Goal: Task Accomplishment & Management: Understand process/instructions

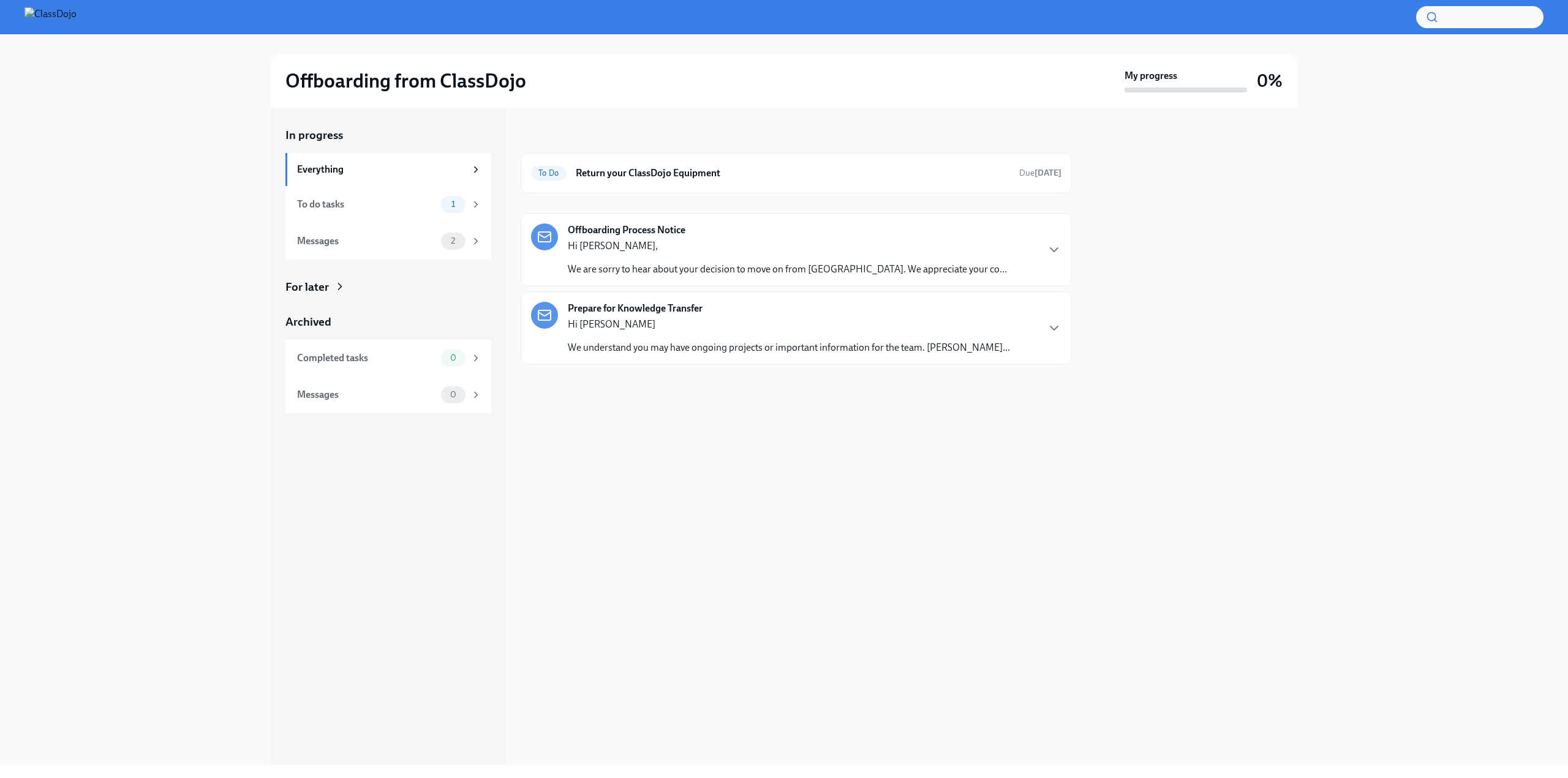
click at [697, 327] on p "Hi [PERSON_NAME]" at bounding box center [788, 324] width 442 height 13
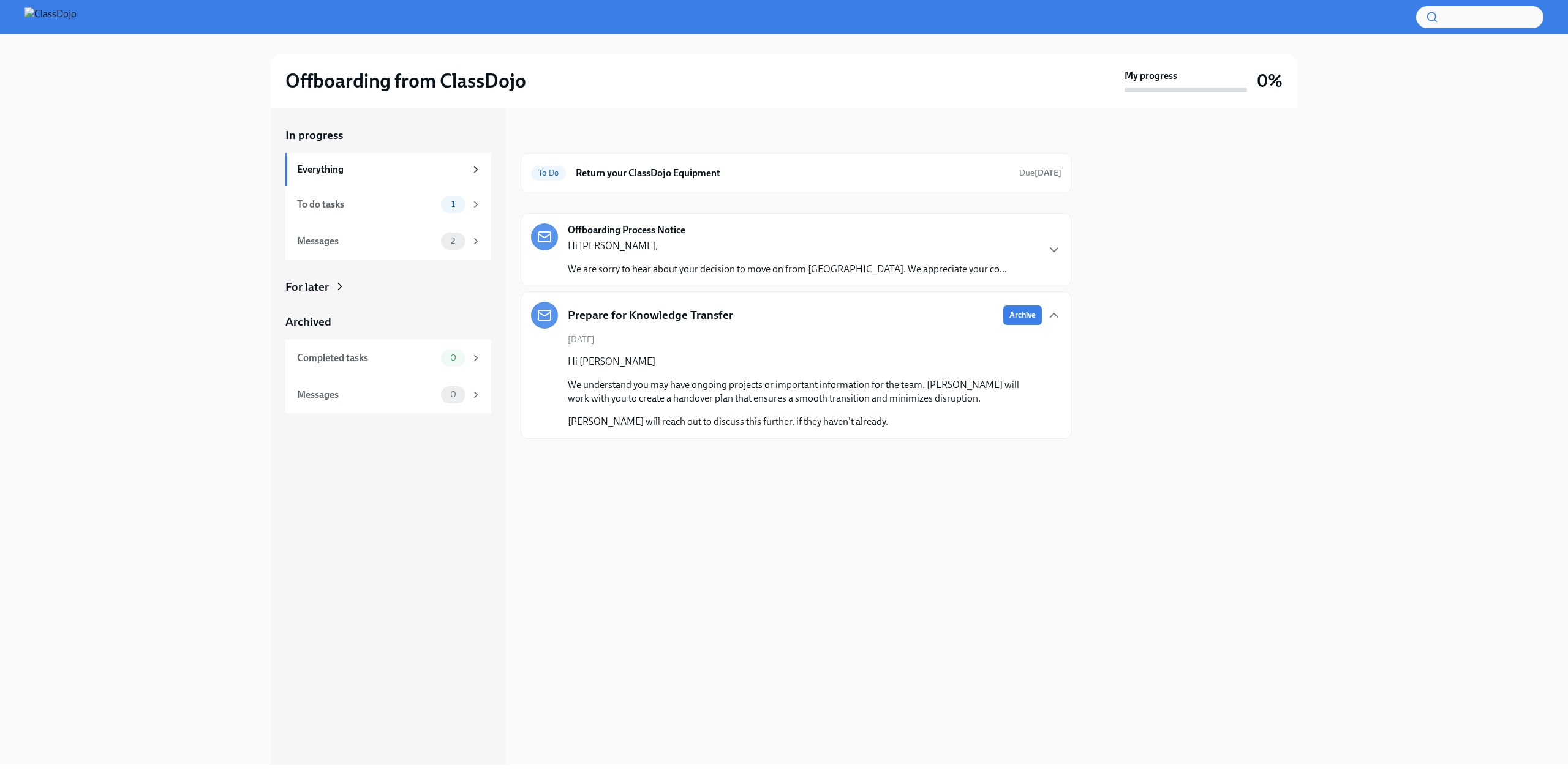
drag, startPoint x: 1011, startPoint y: 320, endPoint x: 802, endPoint y: 355, distance: 211.9
click at [853, 347] on div "Prepare for Knowledge Transfer Archive [DATE] Hi [PERSON_NAME] We understand yo…" at bounding box center [796, 365] width 531 height 127
click at [1013, 310] on span "Archive" at bounding box center [1022, 315] width 26 height 12
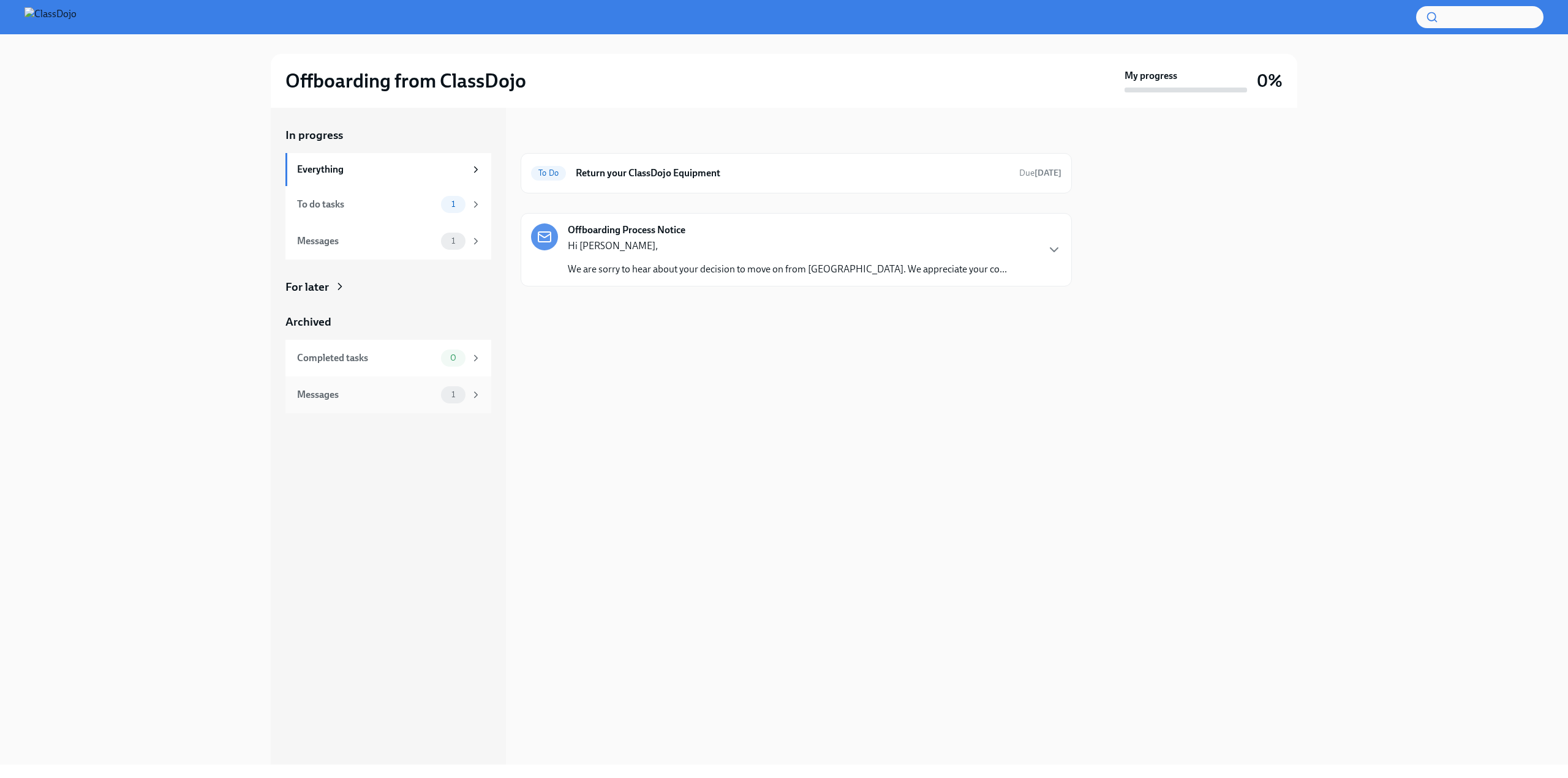
click at [466, 398] on div "1" at bounding box center [461, 394] width 40 height 17
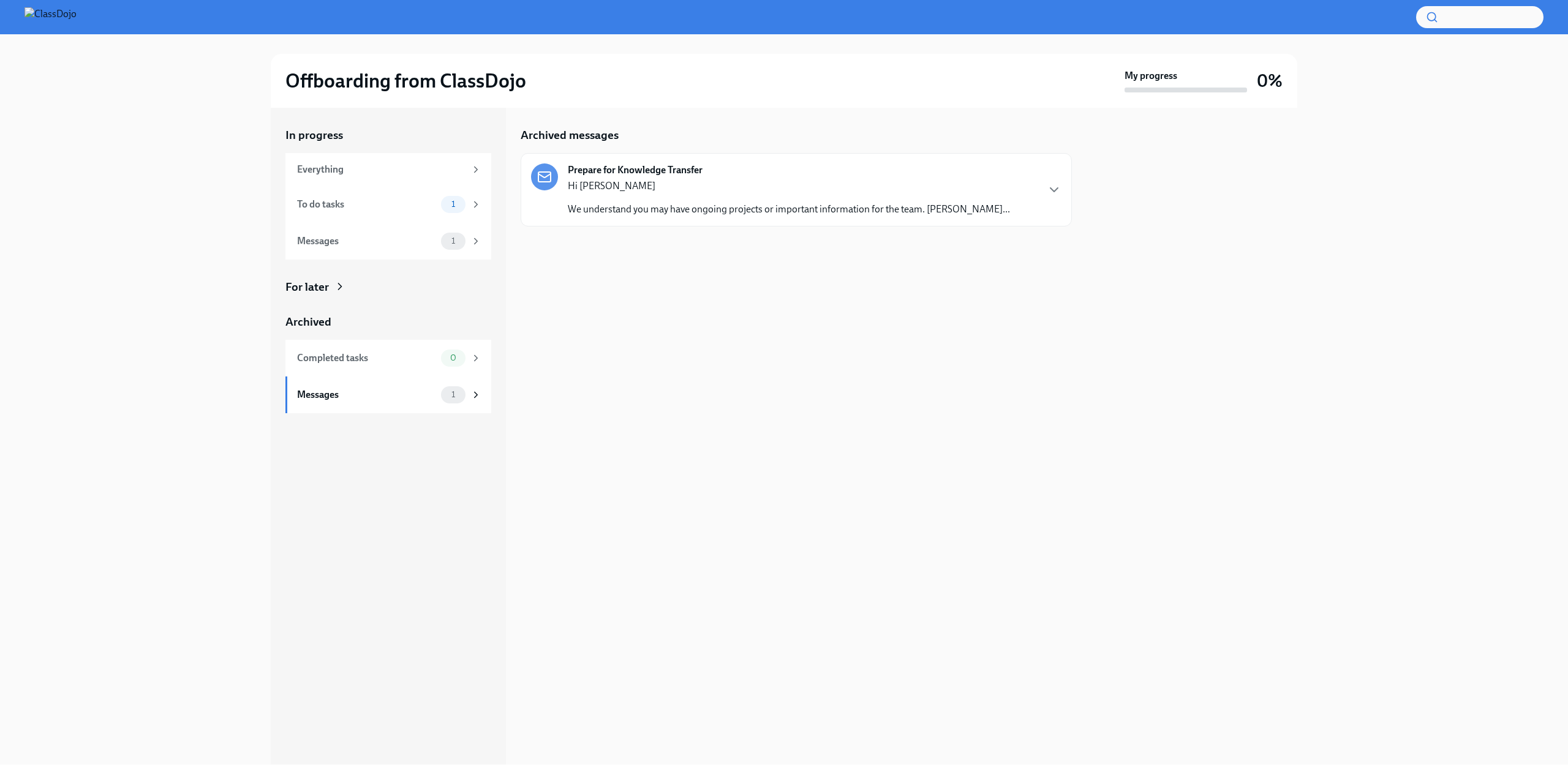
click at [642, 188] on p "Hi [PERSON_NAME]" at bounding box center [788, 186] width 442 height 13
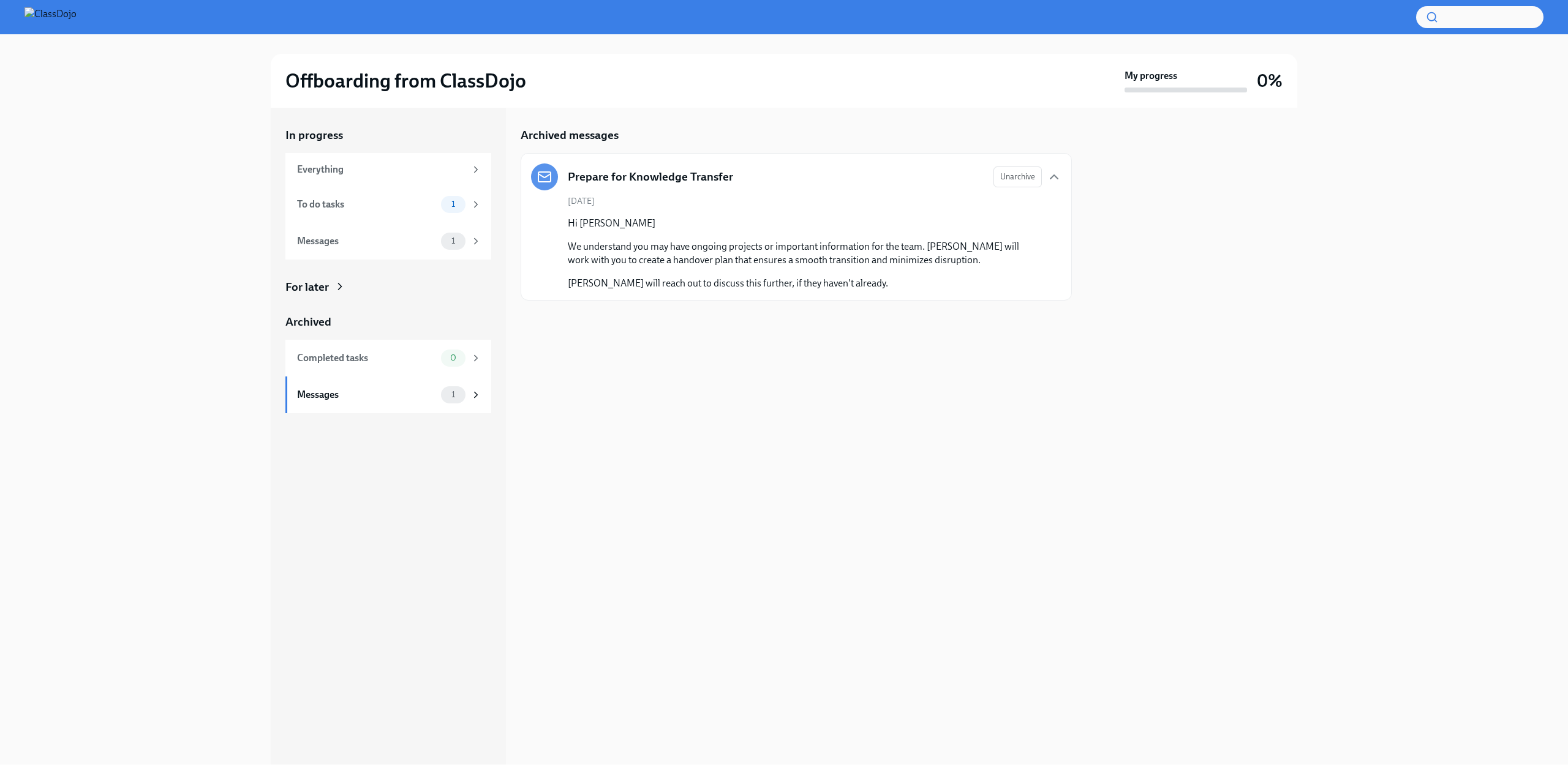
click at [1016, 179] on span "Unarchive" at bounding box center [1018, 177] width 35 height 12
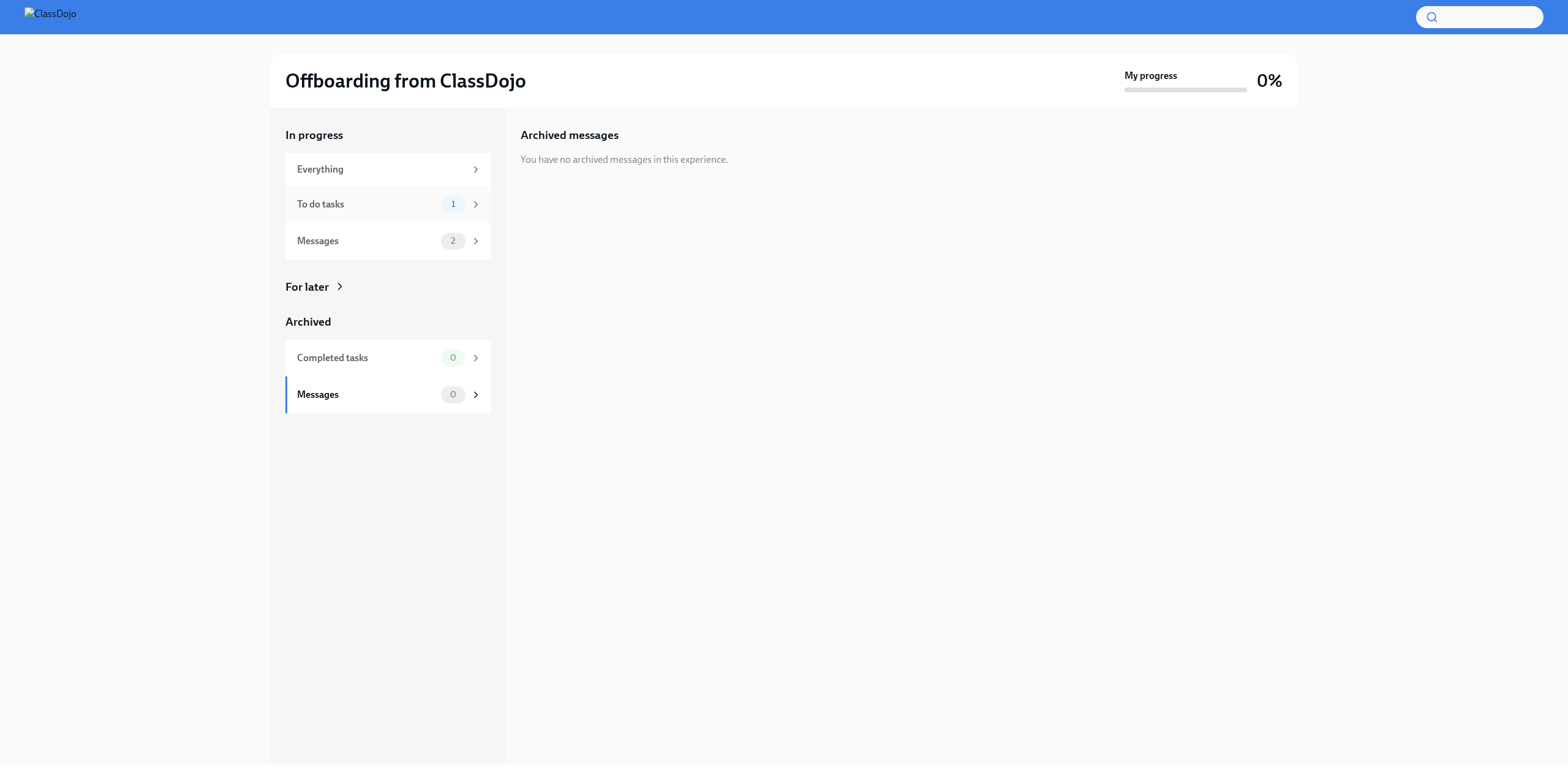
click at [388, 198] on div "To do tasks" at bounding box center [366, 204] width 139 height 13
click at [428, 250] on div "Messages 2" at bounding box center [388, 241] width 206 height 37
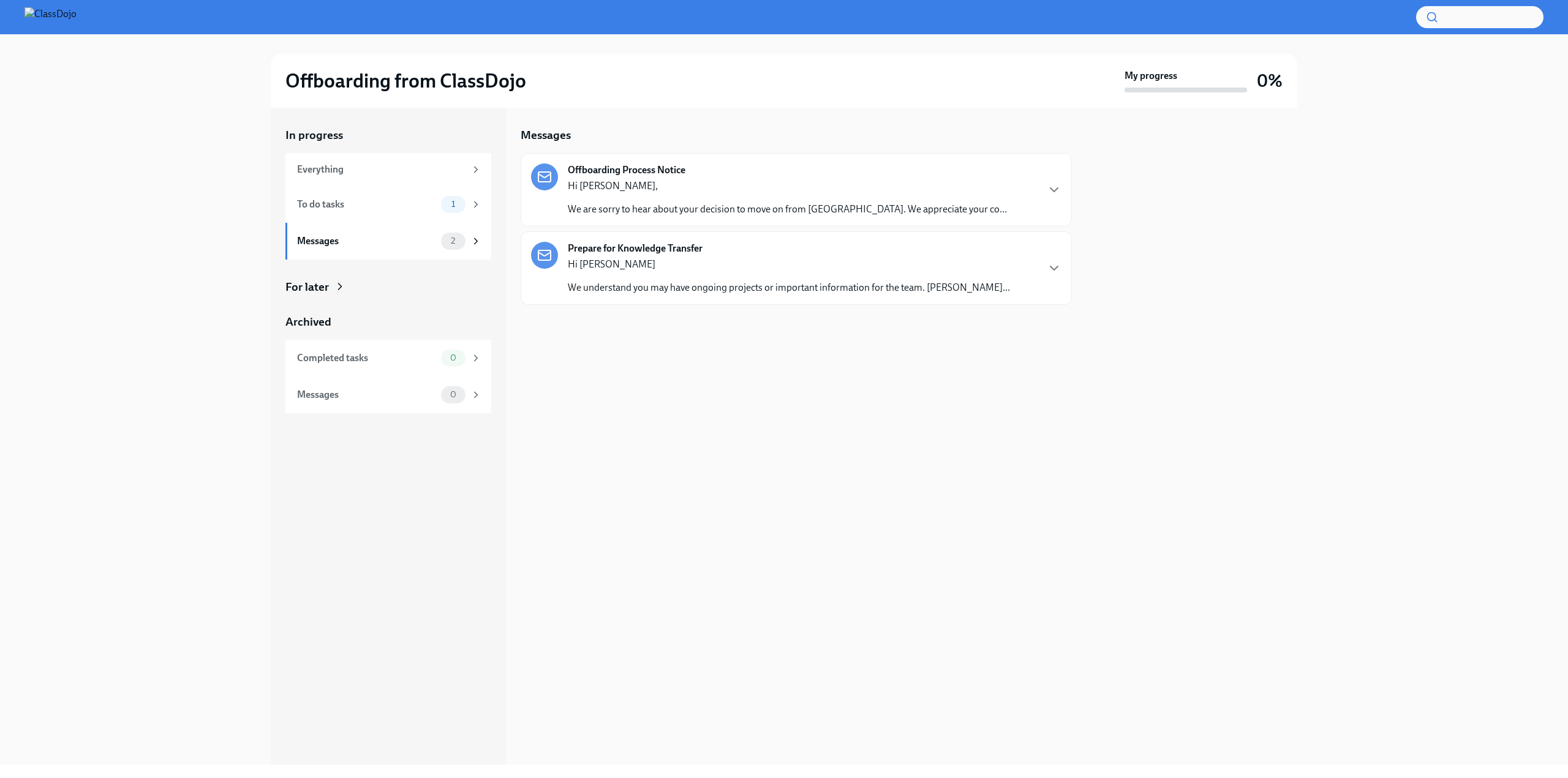
click at [767, 161] on div "Offboarding Process Notice Hi [PERSON_NAME], We are sorry to hear about your de…" at bounding box center [796, 190] width 551 height 73
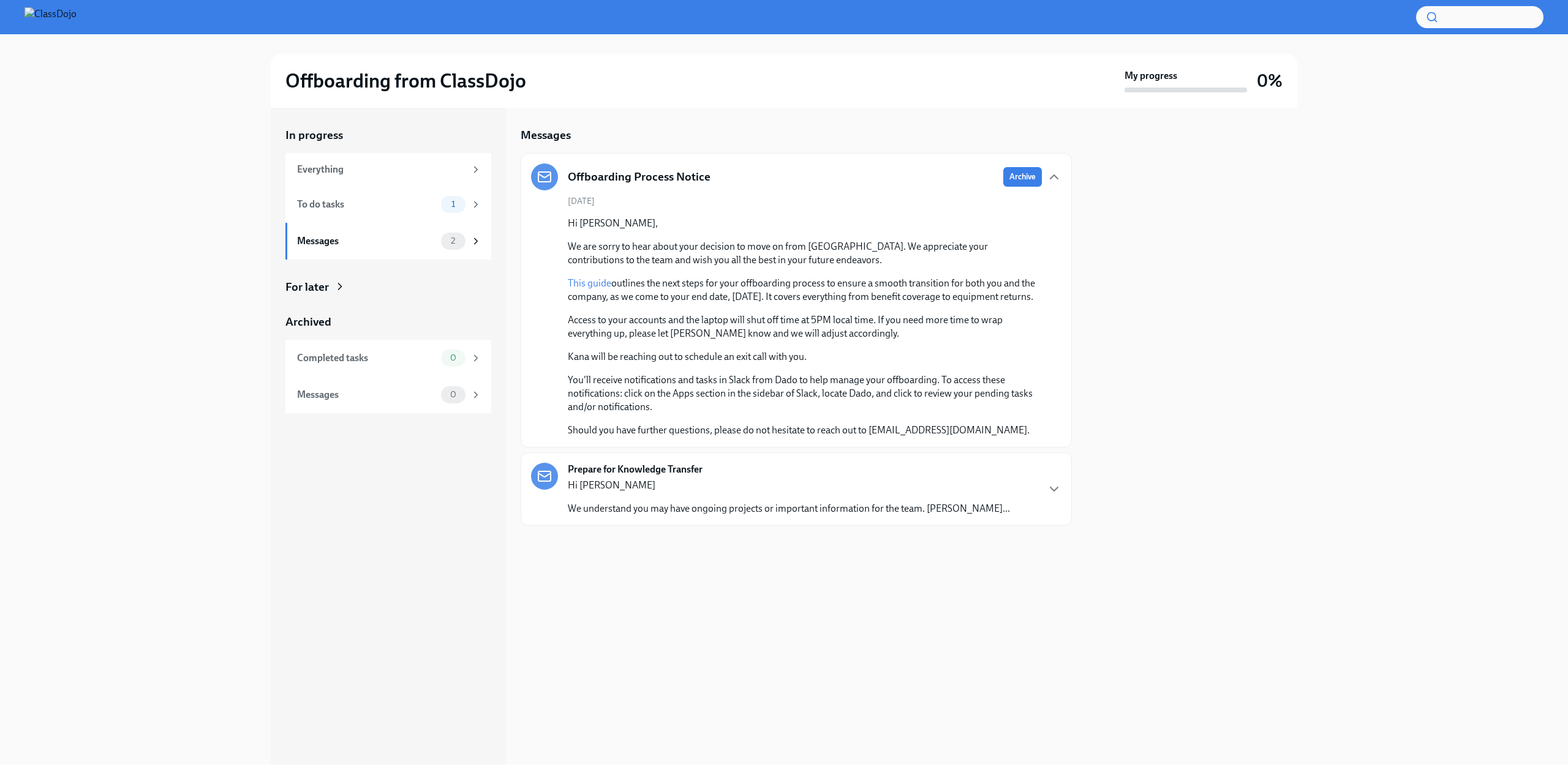
click at [599, 284] on link "This guide" at bounding box center [589, 283] width 43 height 11
click at [363, 208] on div "To do tasks" at bounding box center [366, 204] width 139 height 13
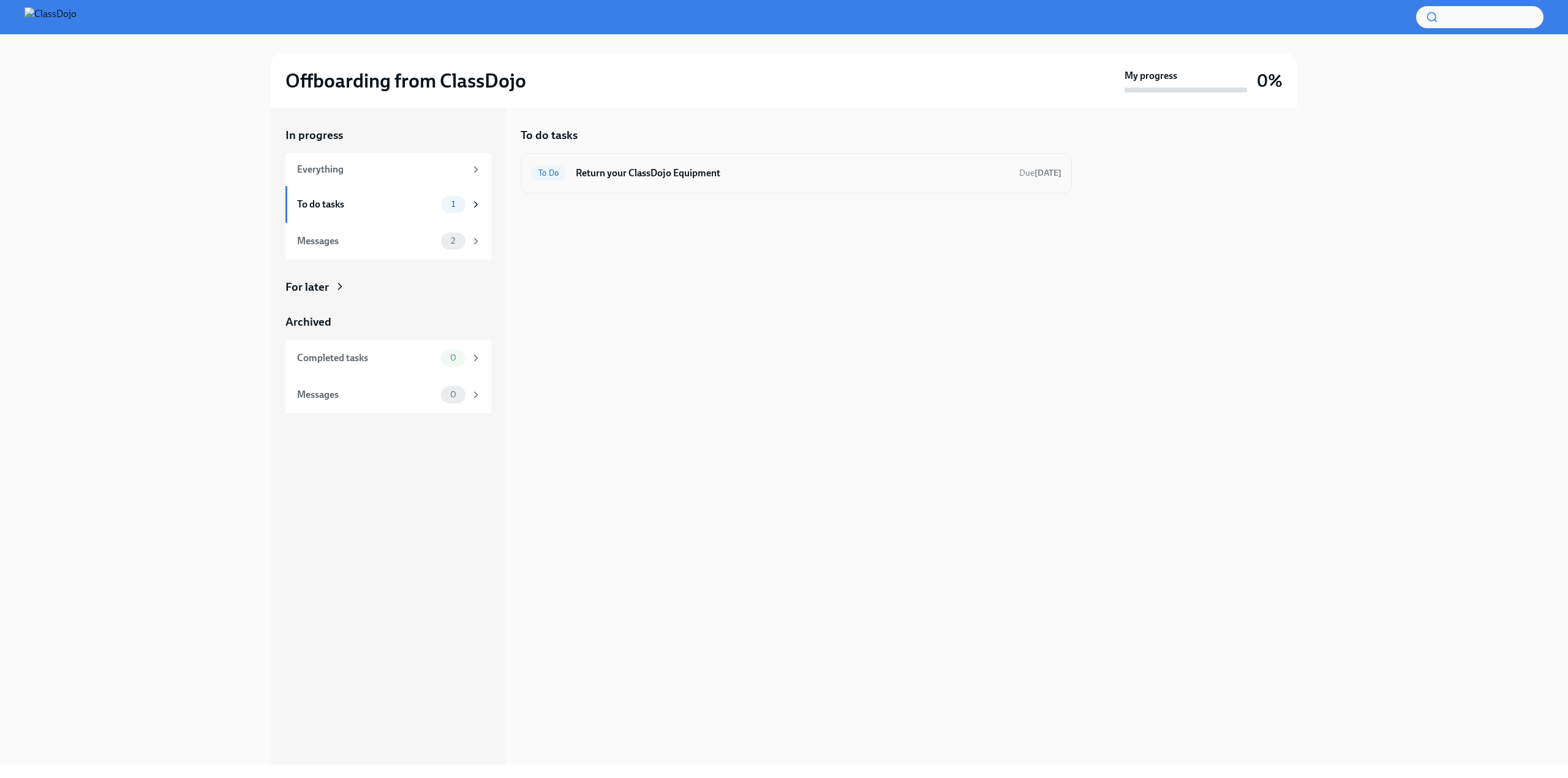
click at [737, 181] on div "To Do Return your ClassDojo Equipment Due [DATE]" at bounding box center [796, 173] width 531 height 20
